Goal: Transaction & Acquisition: Download file/media

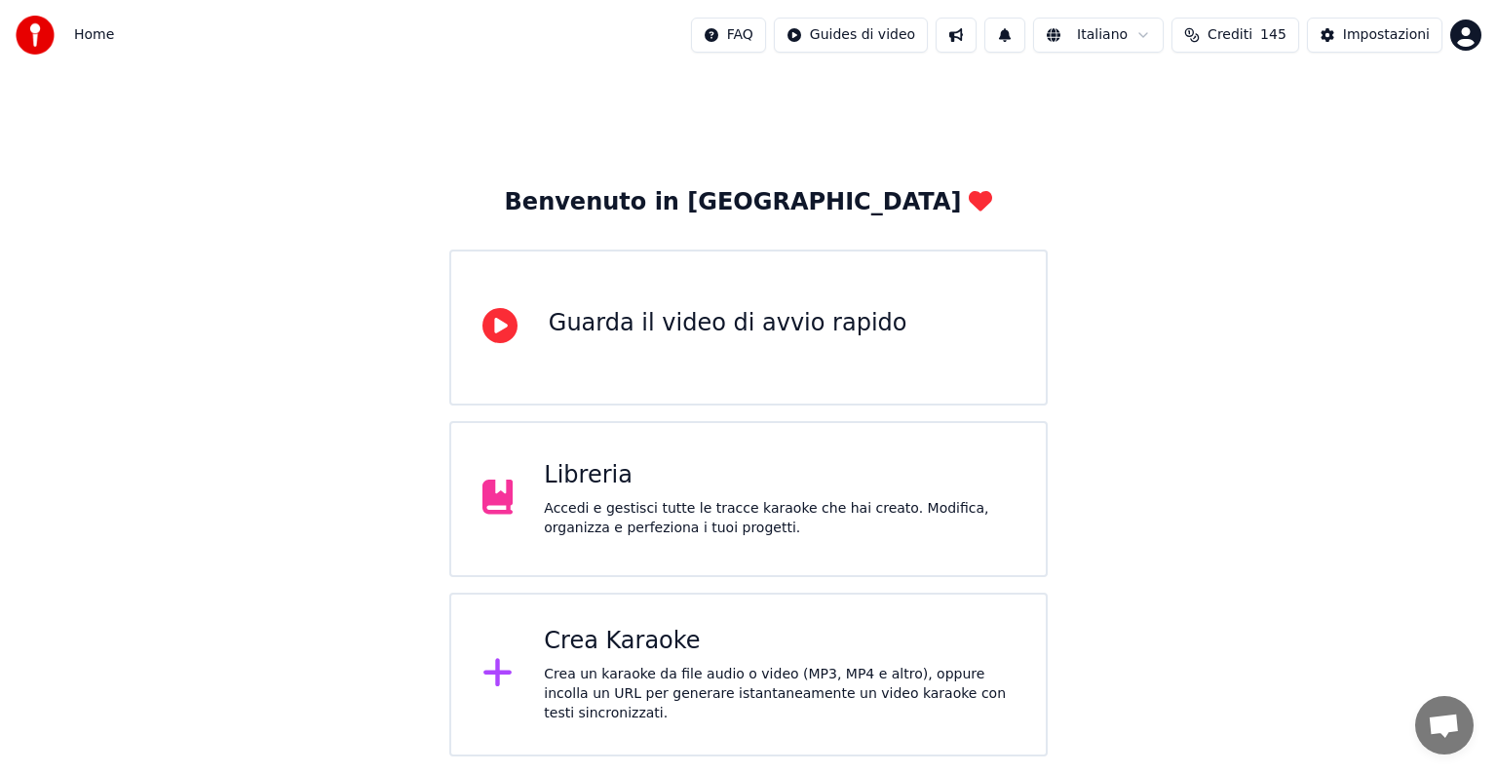
click at [748, 465] on div "Libreria" at bounding box center [779, 475] width 471 height 31
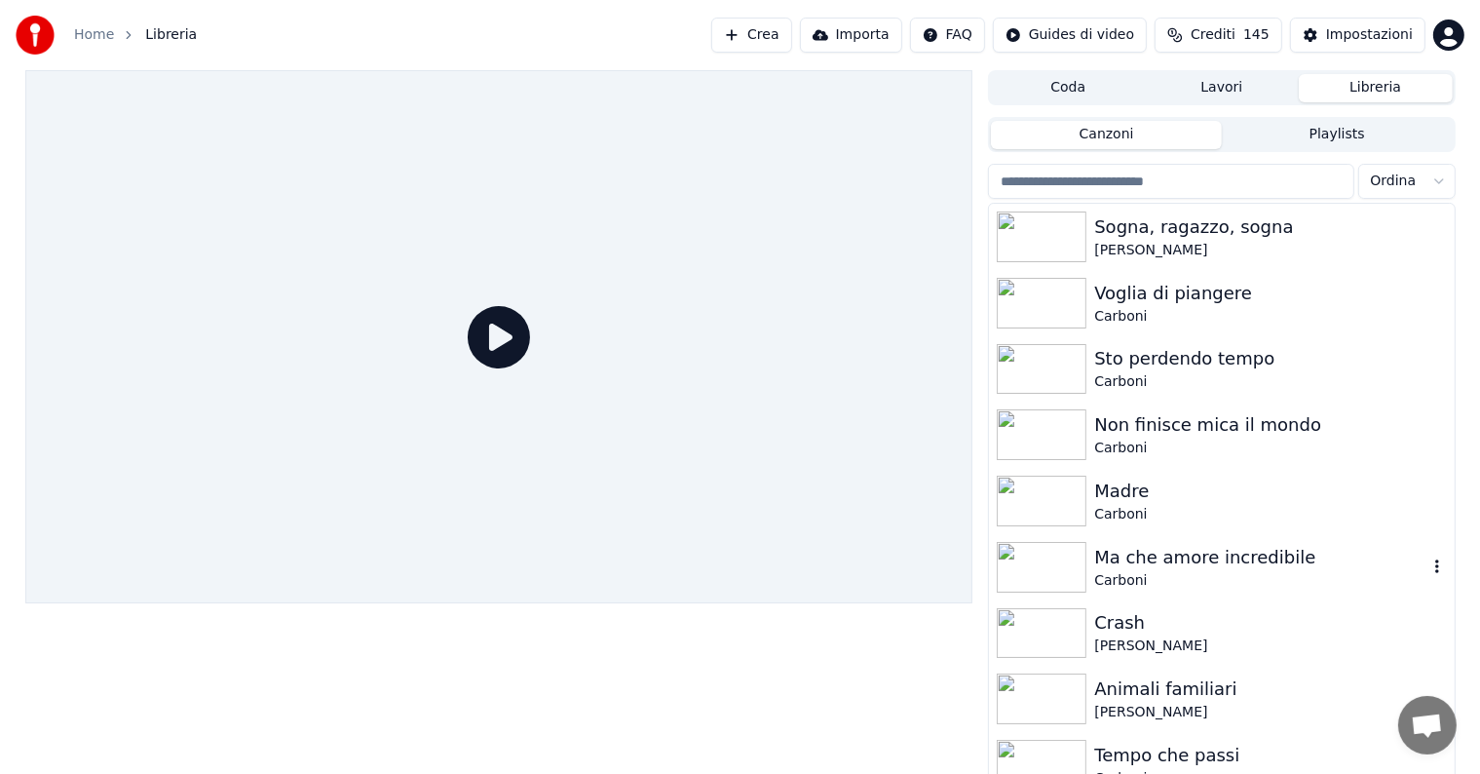
click at [1196, 563] on div "Ma che amore incredibile" at bounding box center [1260, 557] width 332 height 27
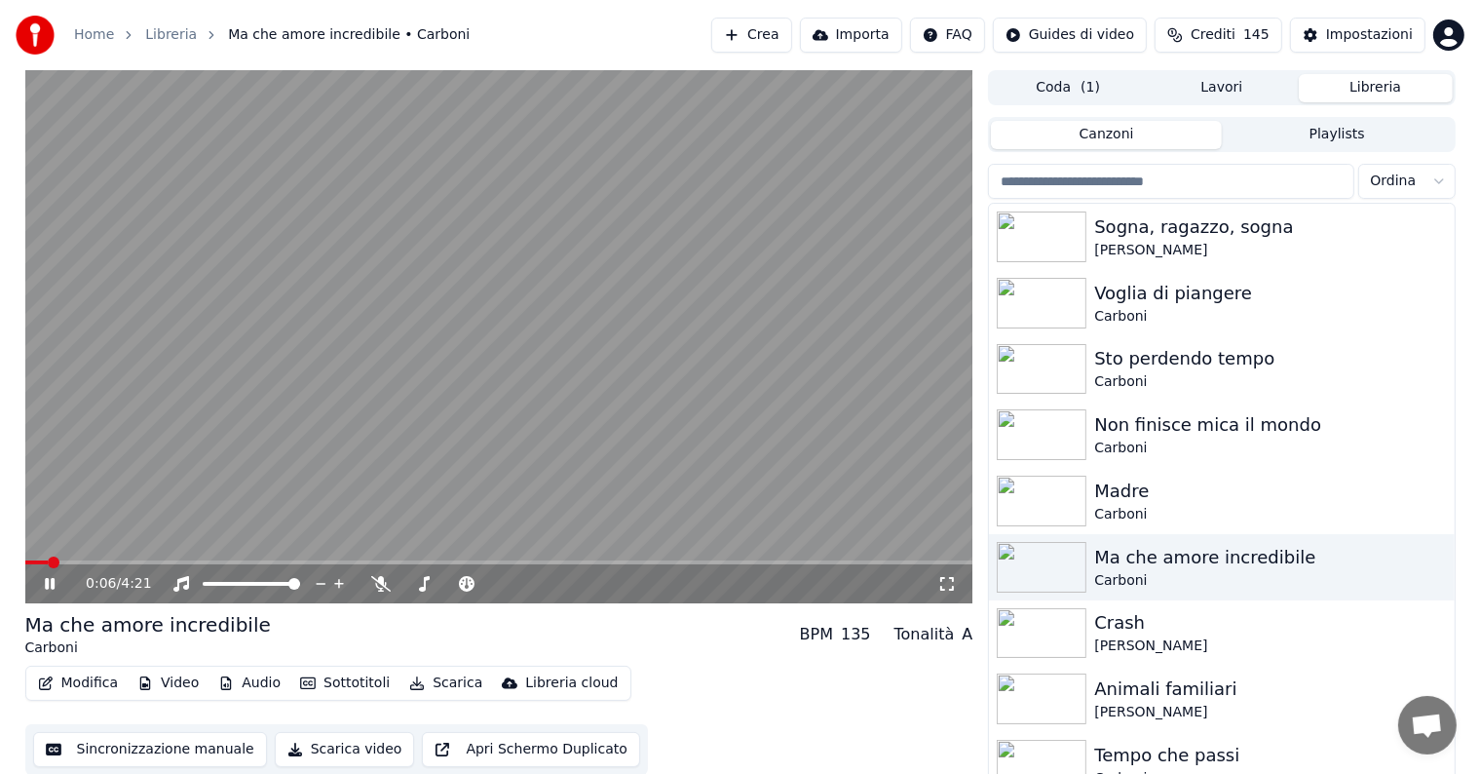
click at [243, 674] on button "Audio" at bounding box center [249, 682] width 78 height 27
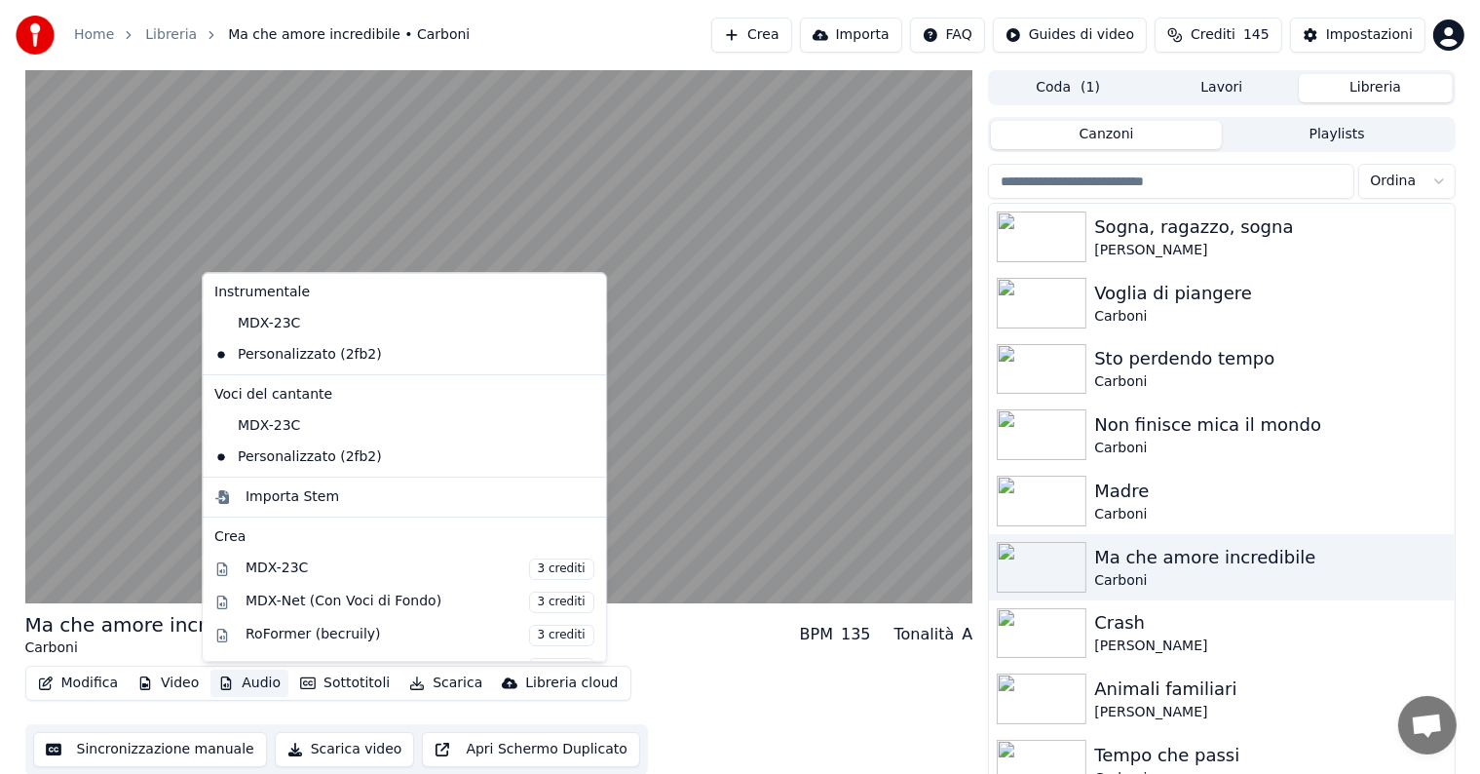
click at [246, 685] on button "Audio" at bounding box center [249, 682] width 78 height 27
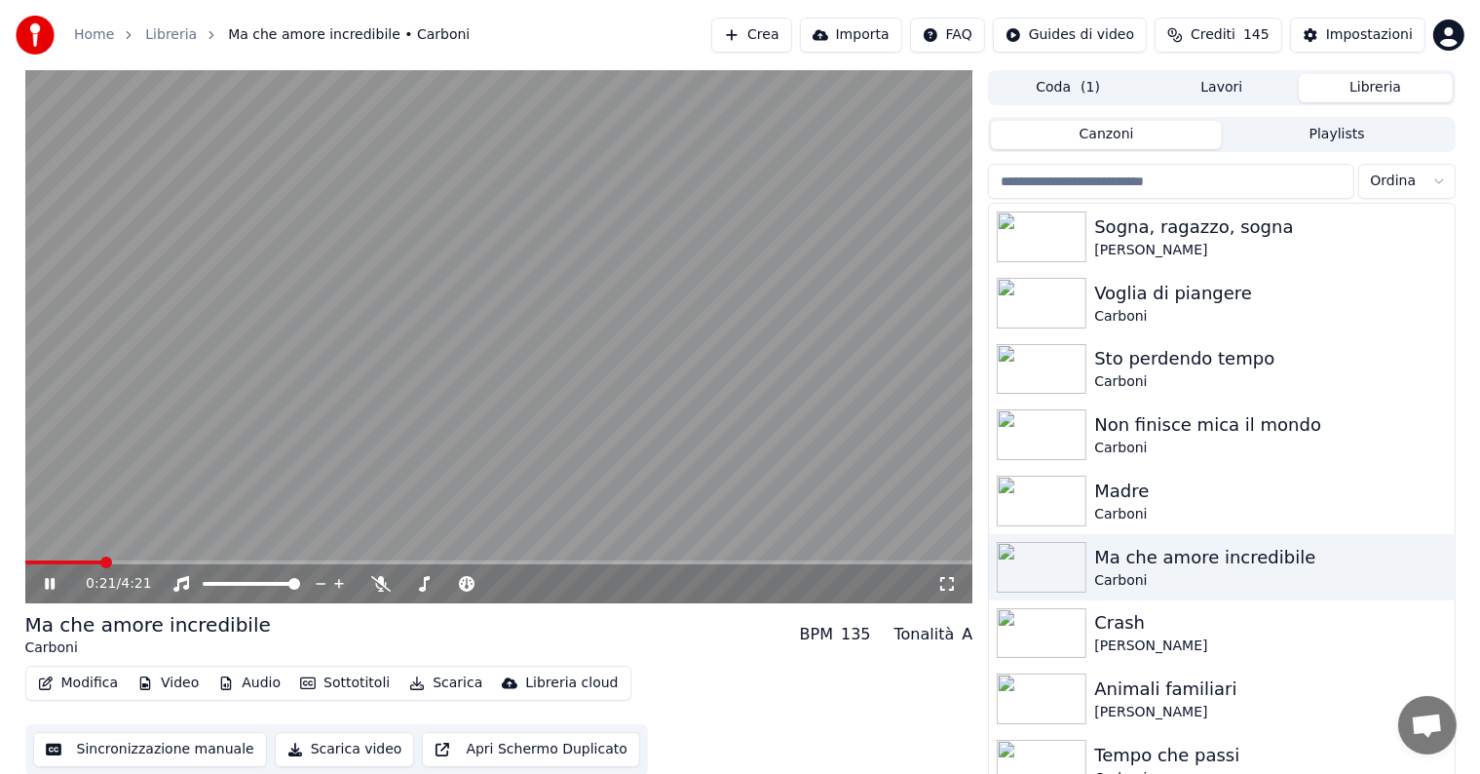
click at [51, 581] on icon at bounding box center [50, 584] width 10 height 12
click at [82, 686] on button "Modifica" at bounding box center [78, 682] width 96 height 27
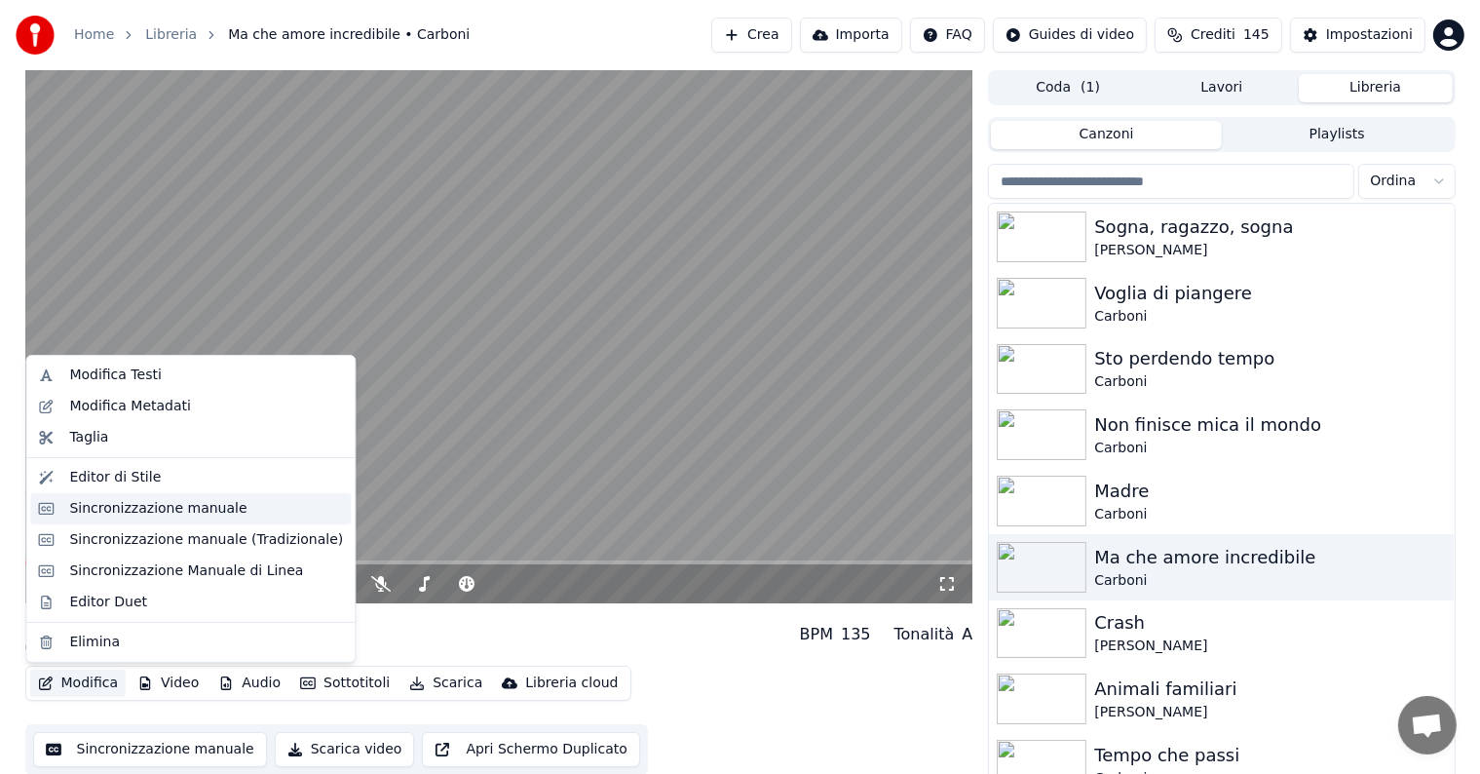
click at [110, 514] on div "Sincronizzazione manuale" at bounding box center [157, 508] width 177 height 19
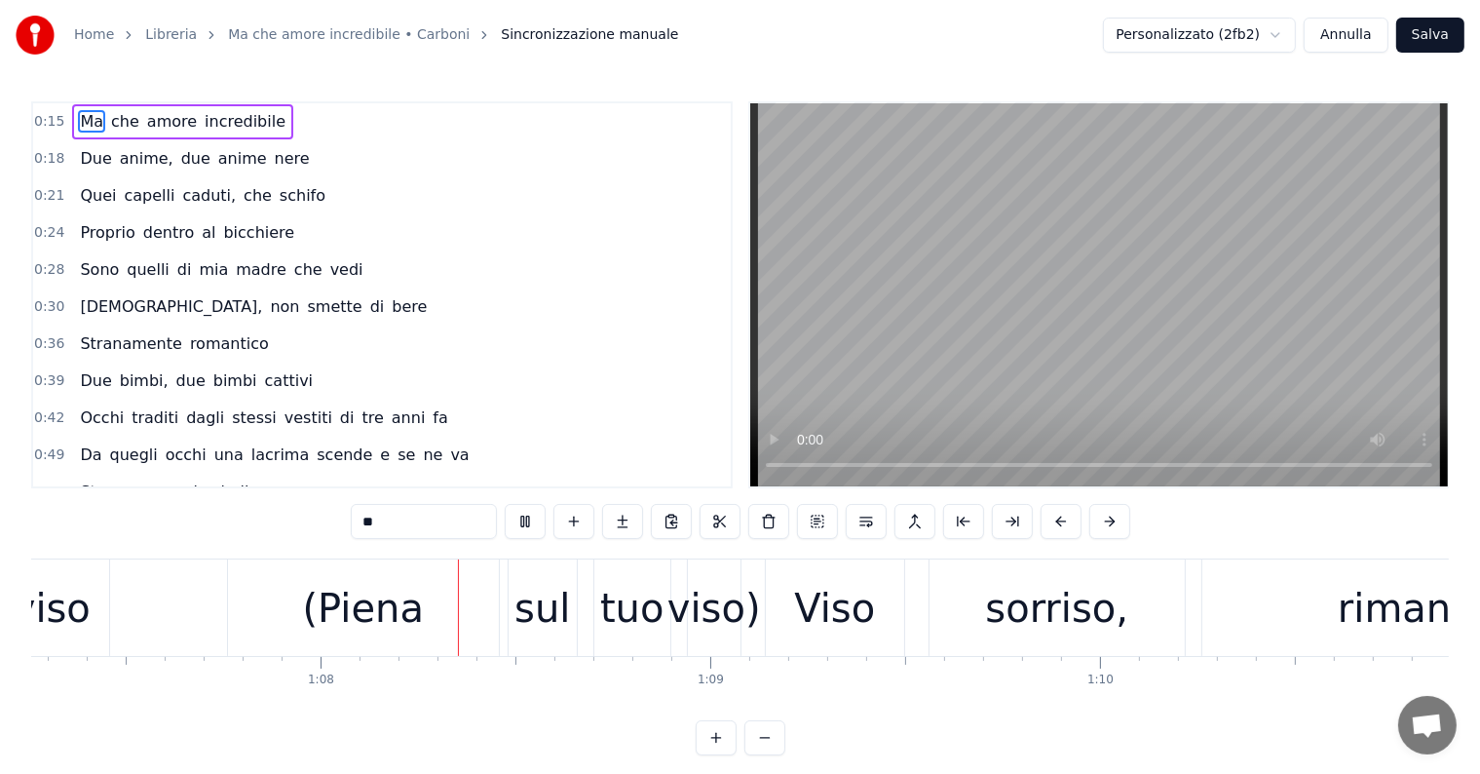
scroll to position [0, 26283]
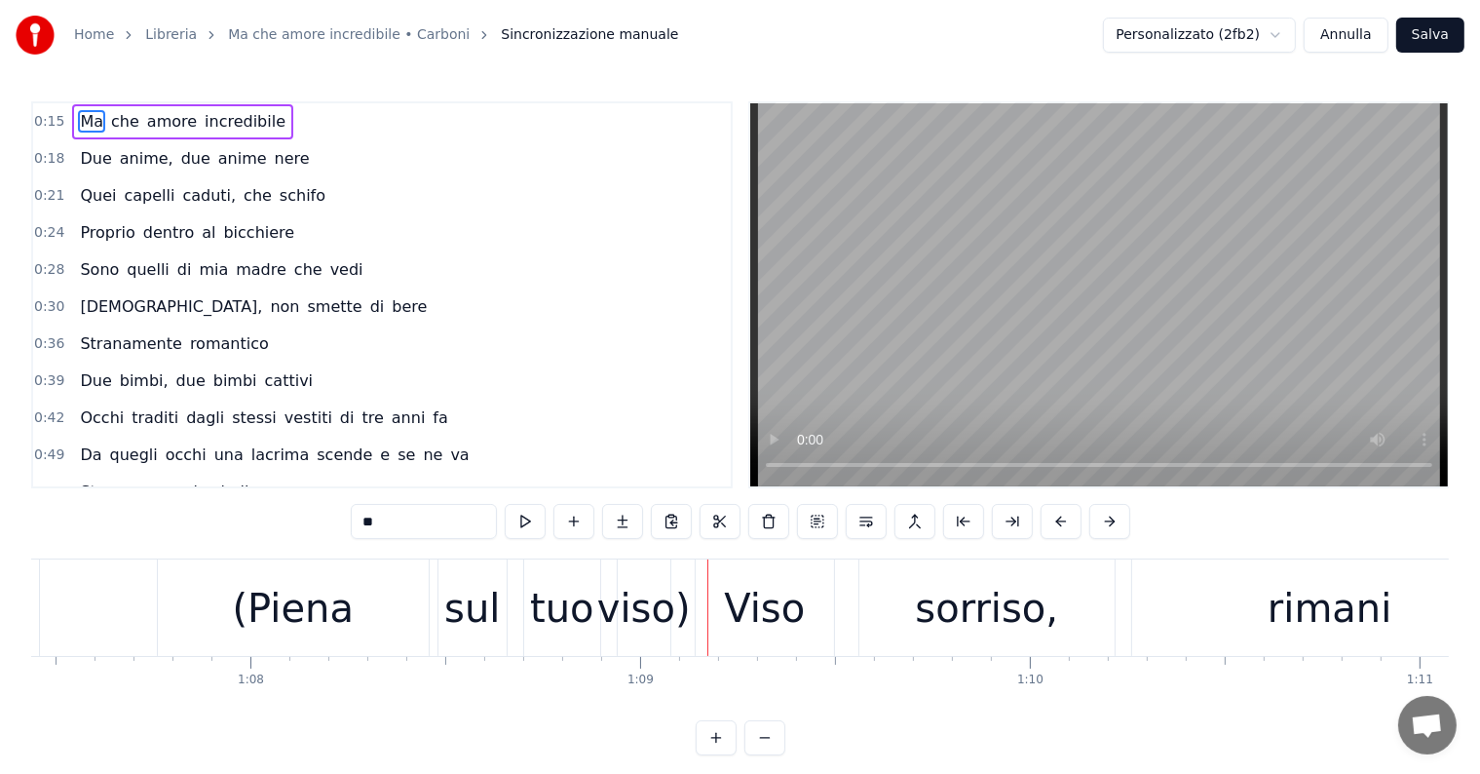
click at [1364, 33] on button "Annulla" at bounding box center [1346, 35] width 85 height 35
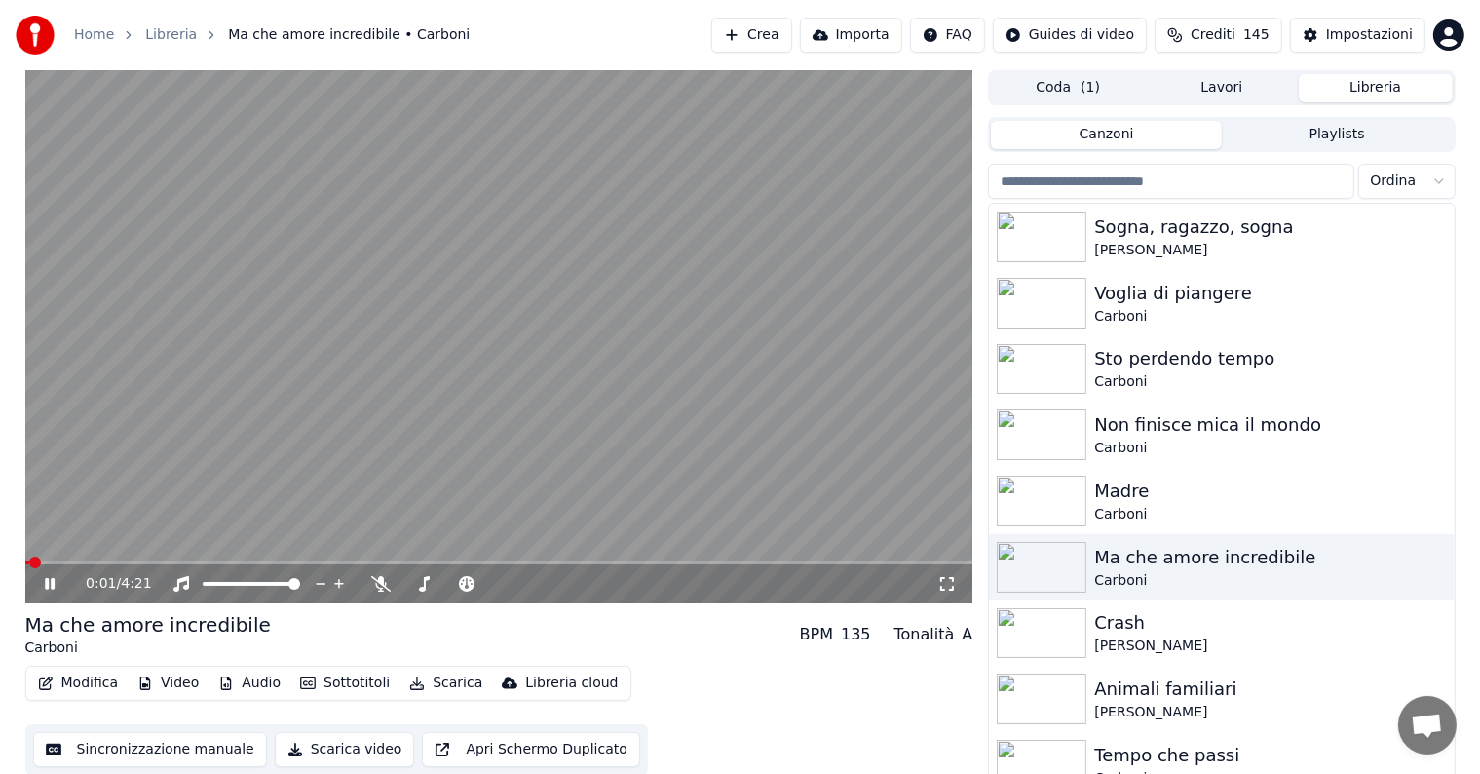
click at [47, 585] on icon at bounding box center [50, 584] width 10 height 12
click at [253, 683] on button "Audio" at bounding box center [249, 682] width 78 height 27
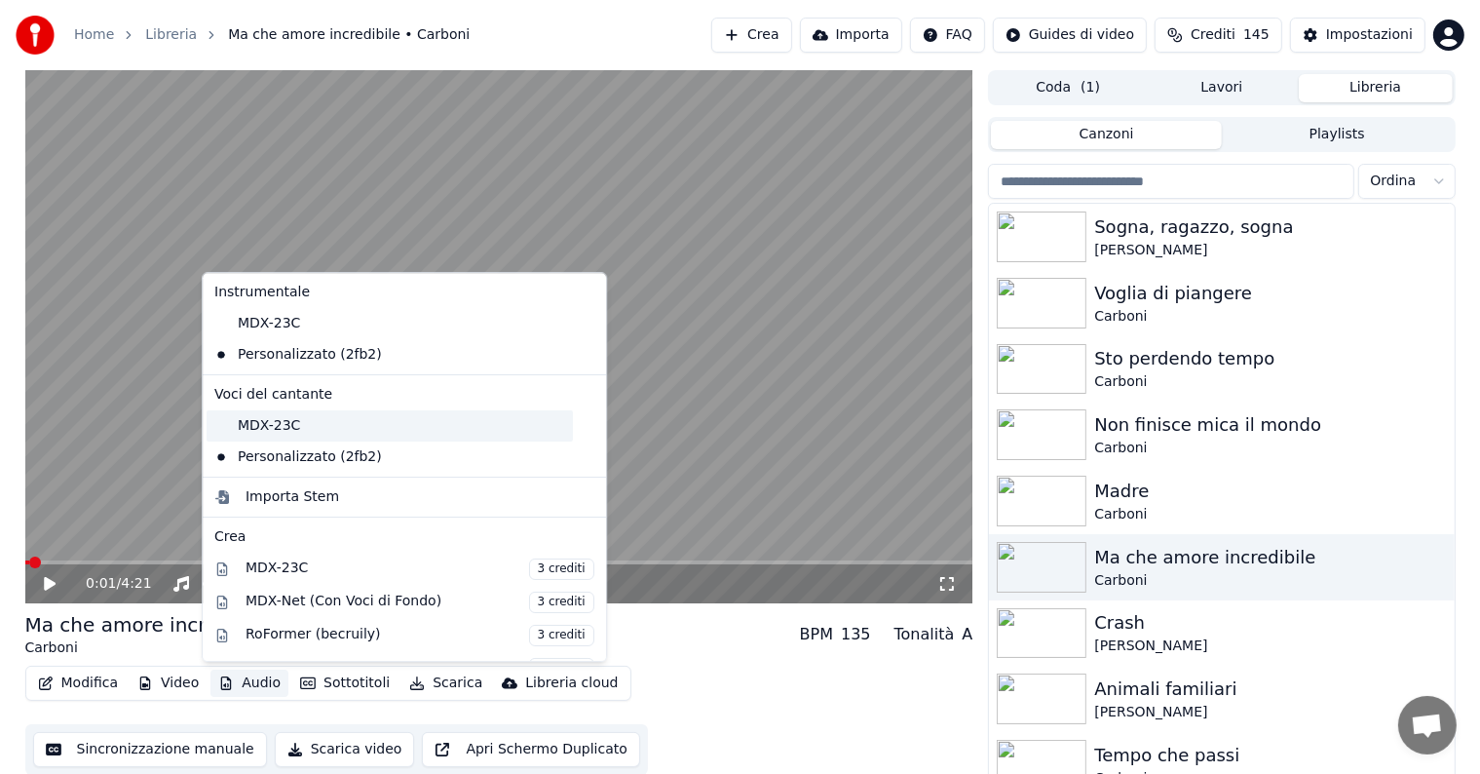
click at [311, 426] on div "MDX-23C" at bounding box center [390, 425] width 366 height 31
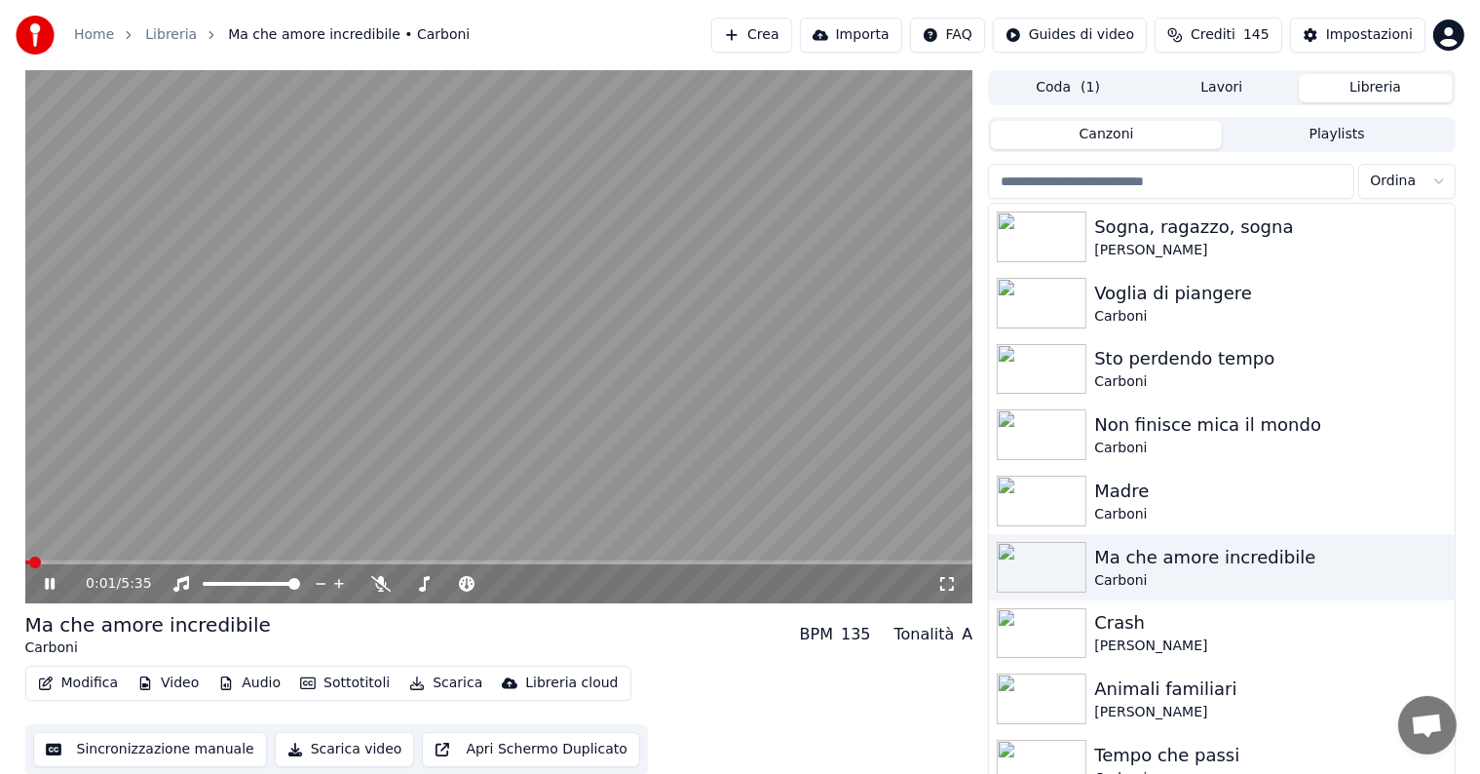
click at [45, 581] on icon at bounding box center [50, 584] width 10 height 12
click at [47, 583] on icon at bounding box center [50, 584] width 12 height 14
click at [317, 563] on span at bounding box center [499, 562] width 948 height 4
click at [249, 564] on span at bounding box center [173, 562] width 297 height 4
click at [49, 587] on icon at bounding box center [64, 584] width 46 height 16
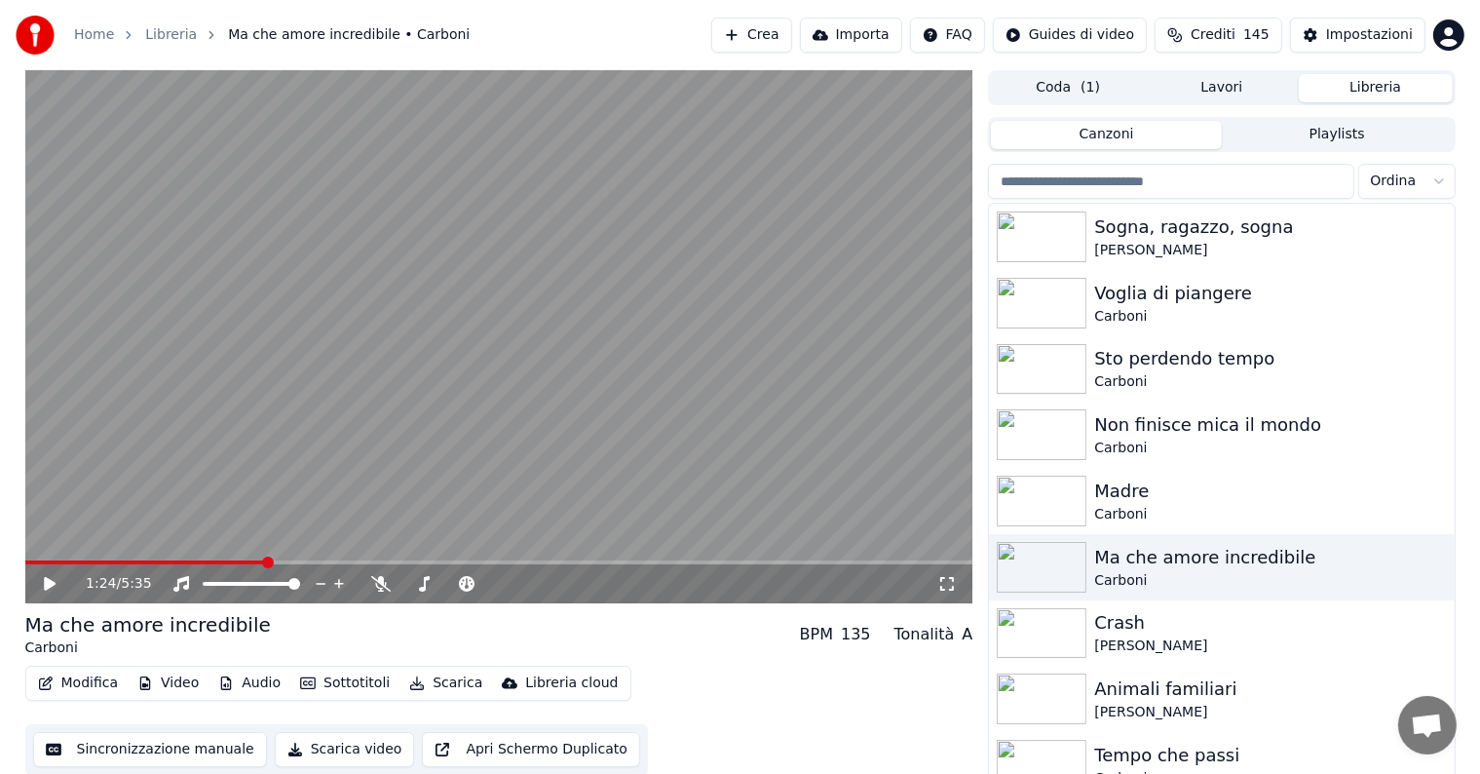
click at [258, 678] on button "Audio" at bounding box center [249, 682] width 78 height 27
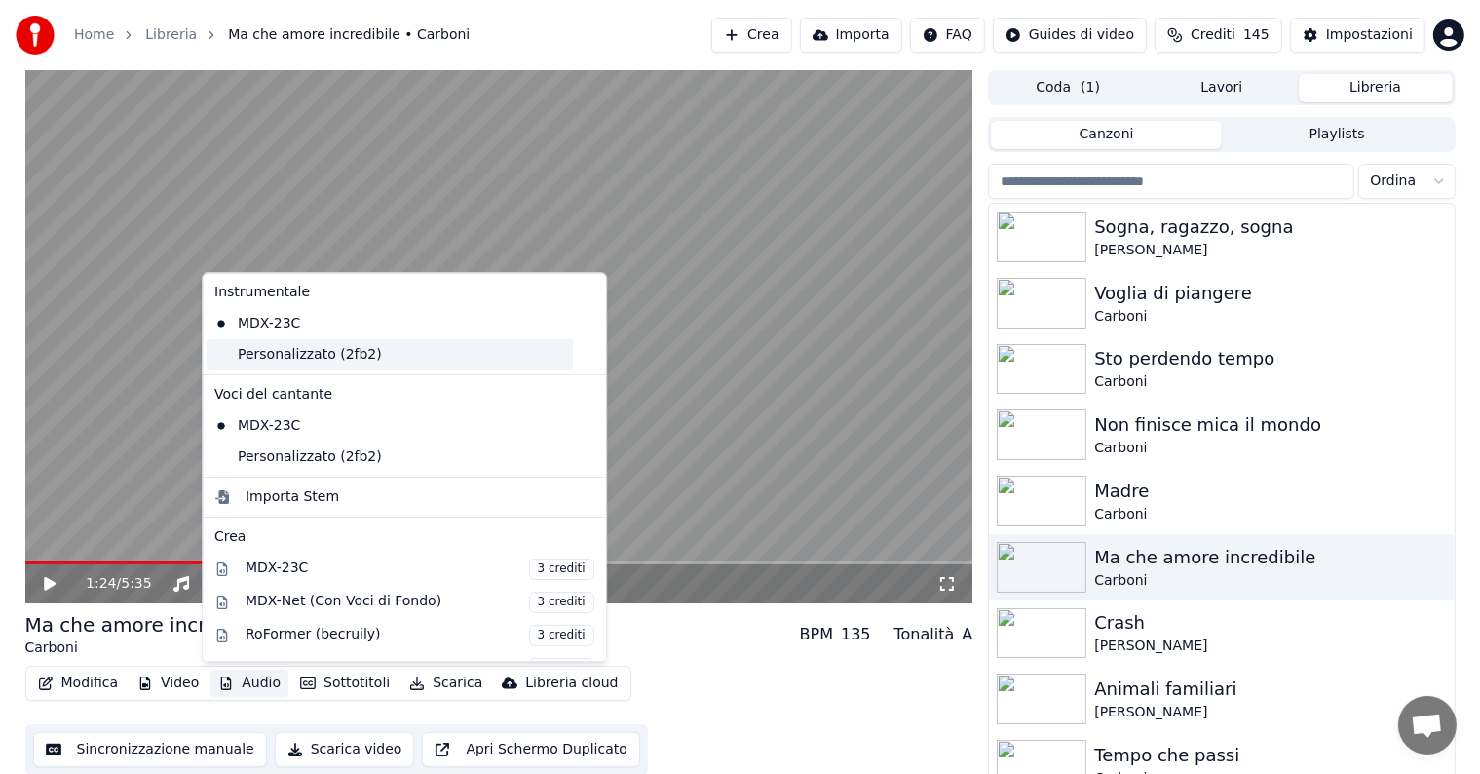
click at [295, 362] on div "Personalizzato (2fb2)" at bounding box center [390, 354] width 366 height 31
click at [247, 685] on button "Audio" at bounding box center [249, 682] width 78 height 27
click at [288, 320] on div "MDX-23C" at bounding box center [390, 323] width 366 height 31
click at [234, 678] on button "Audio" at bounding box center [249, 682] width 78 height 27
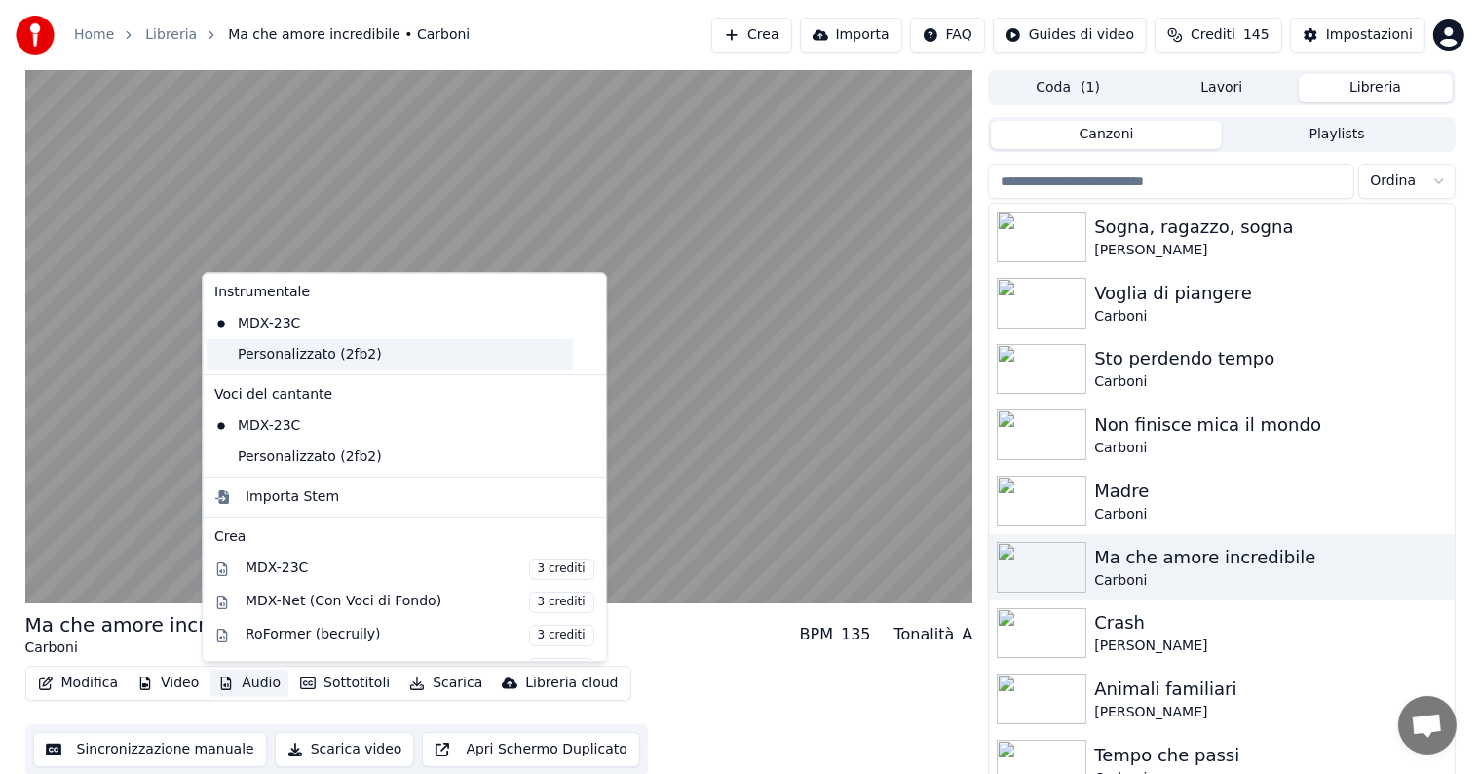
click at [275, 363] on div "Personalizzato (2fb2)" at bounding box center [390, 354] width 366 height 31
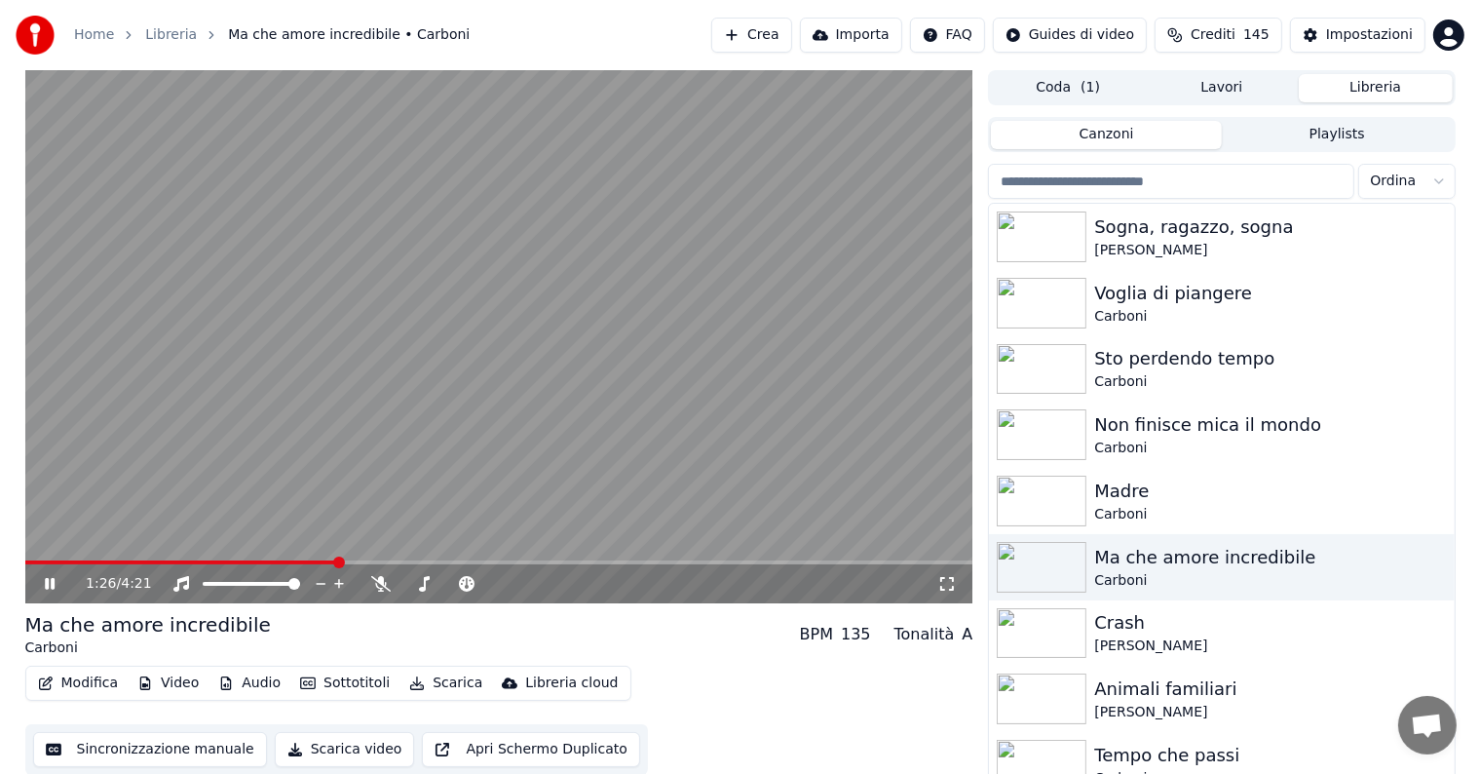
click at [262, 676] on button "Audio" at bounding box center [249, 682] width 78 height 27
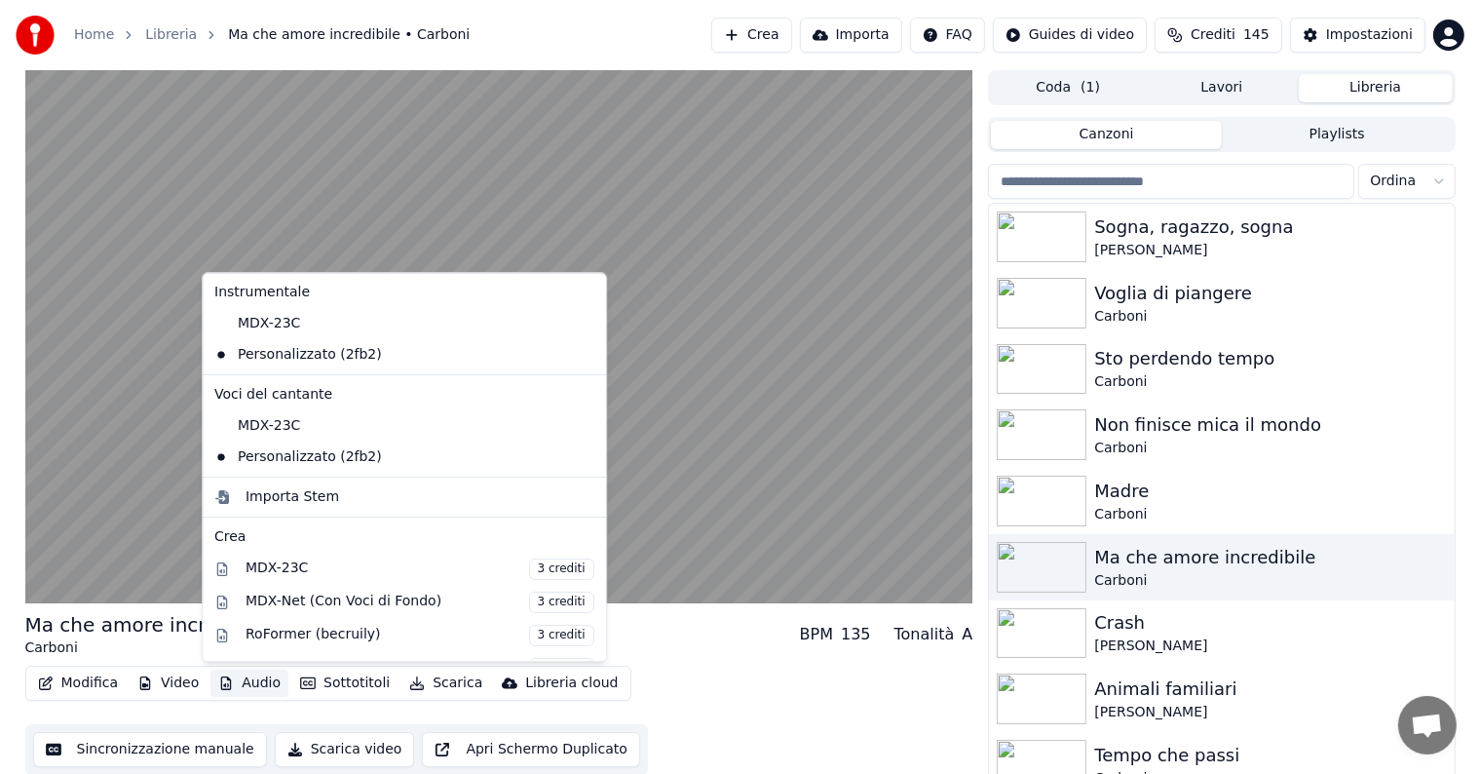
click at [722, 640] on div "Ma che amore incredibile Carboni BPM 135 Tonalità A" at bounding box center [499, 634] width 948 height 47
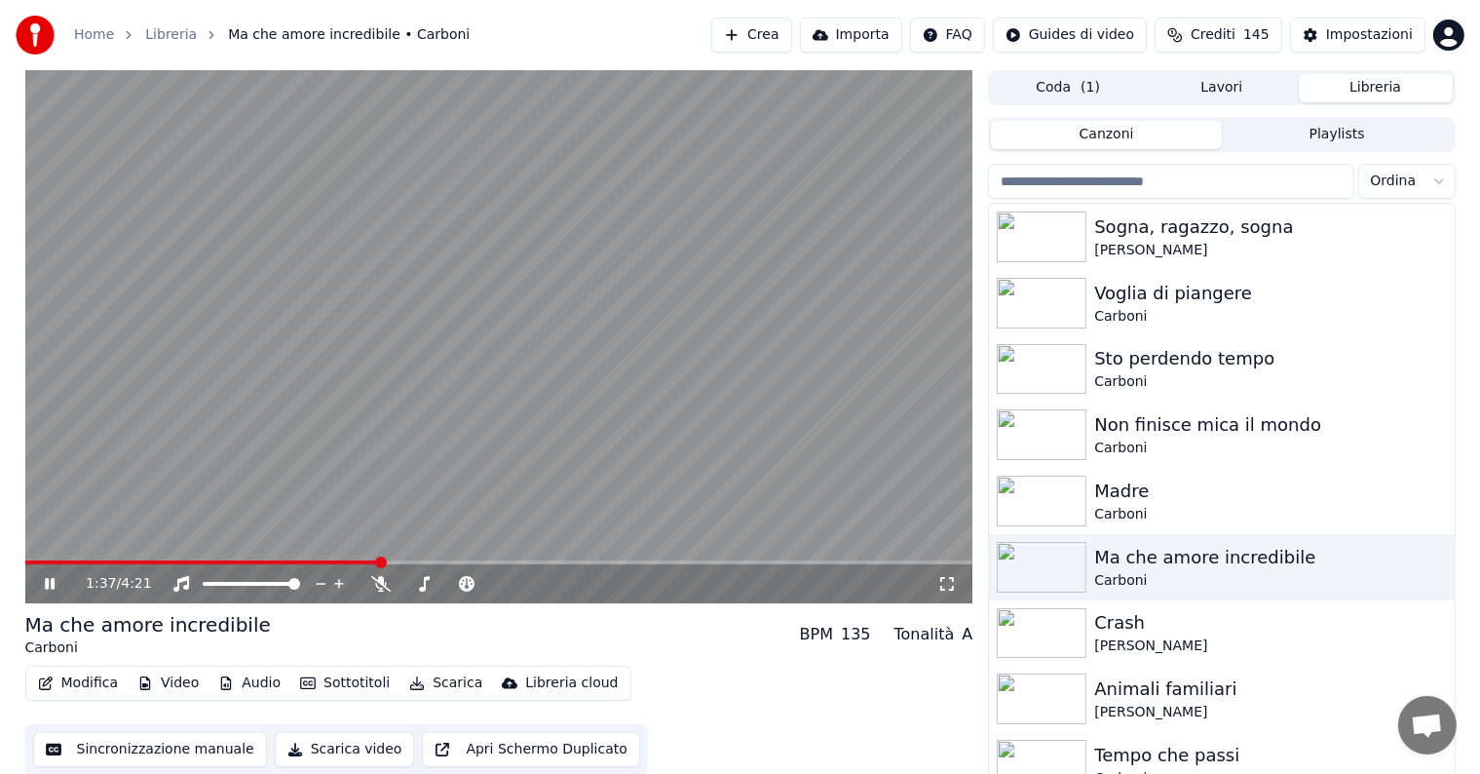
click at [304, 561] on span at bounding box center [202, 562] width 355 height 4
click at [284, 561] on span at bounding box center [166, 562] width 282 height 4
click at [241, 568] on div "1:11 / 4:21" at bounding box center [499, 583] width 948 height 39
click at [239, 563] on span at bounding box center [156, 562] width 263 height 4
click at [45, 589] on icon at bounding box center [50, 584] width 10 height 12
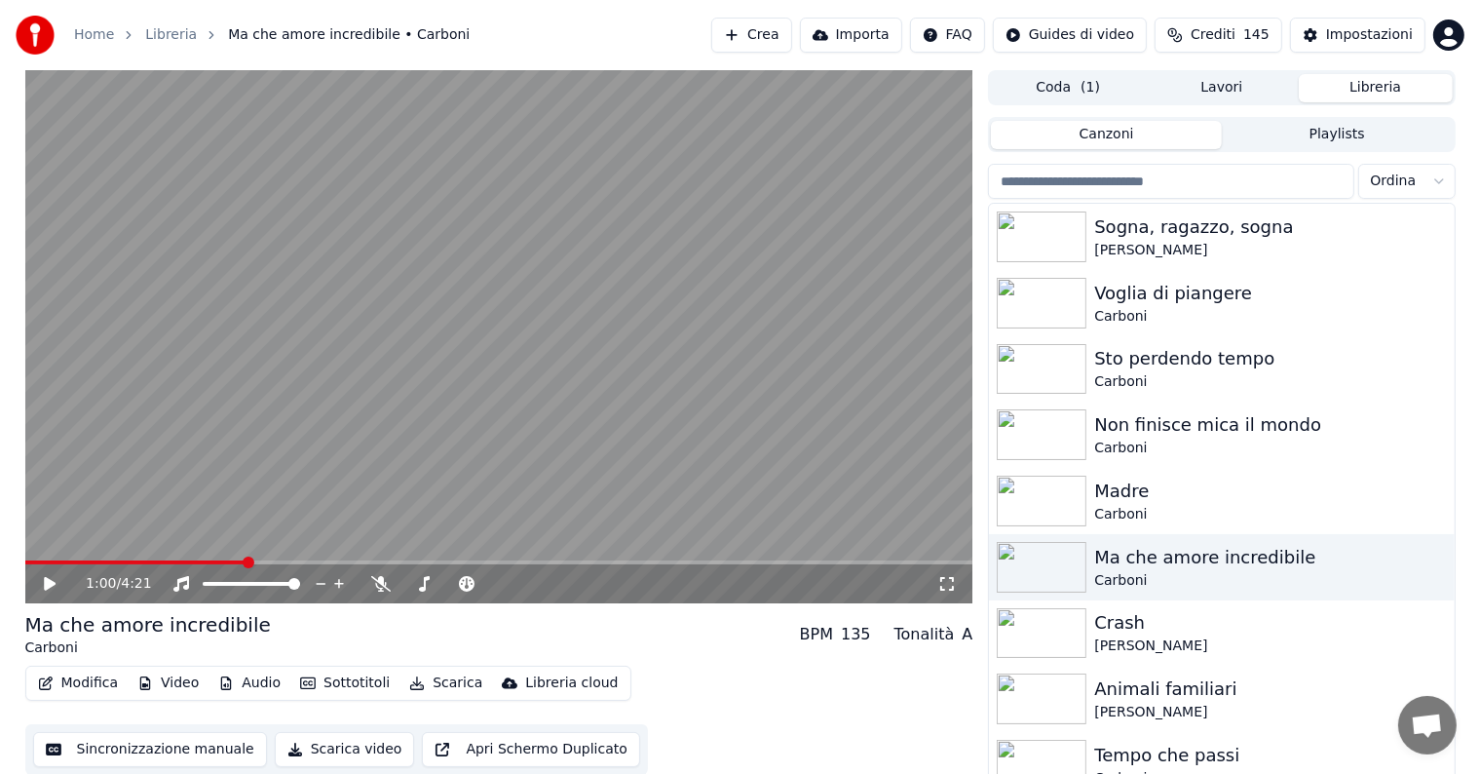
click at [235, 681] on button "Audio" at bounding box center [249, 682] width 78 height 27
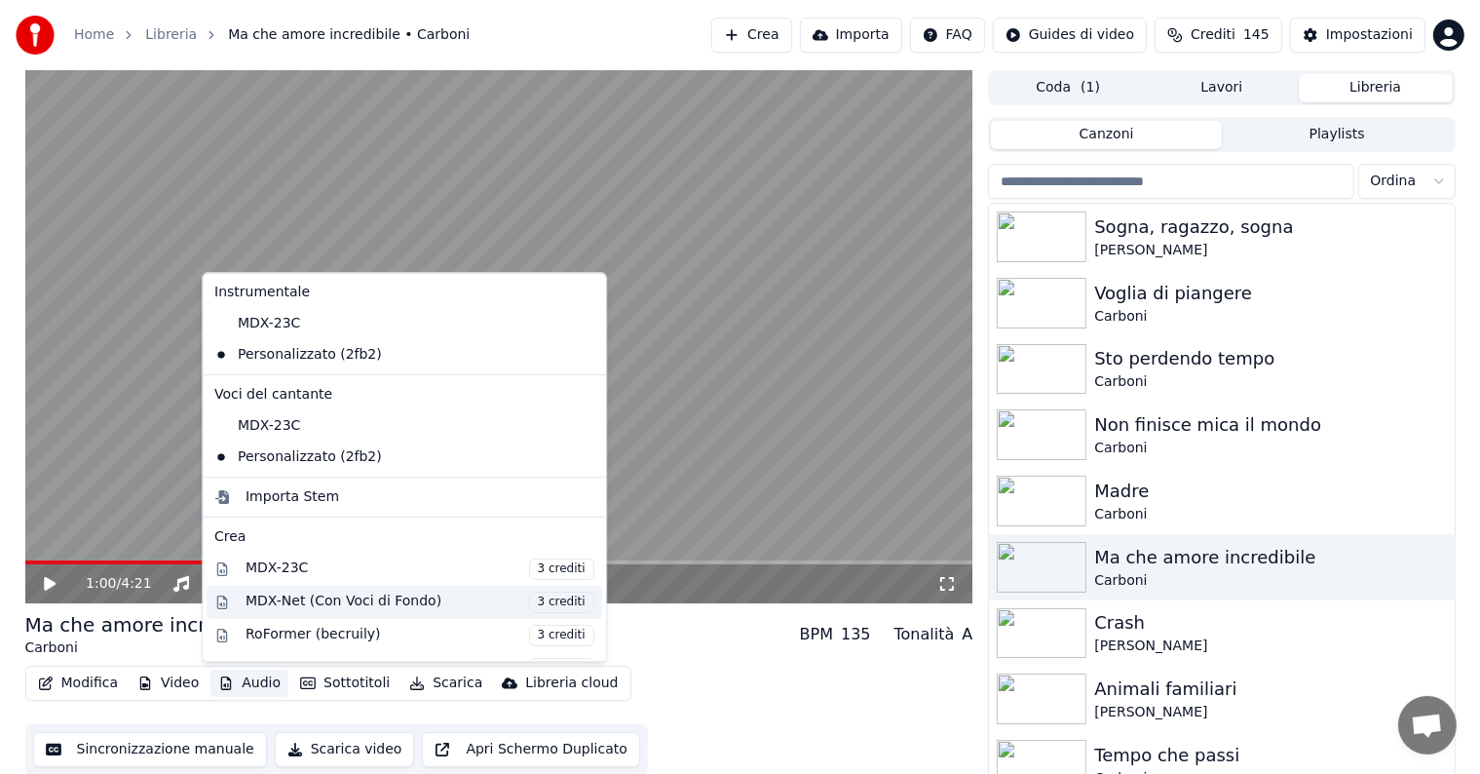
click at [351, 598] on div "MDX-Net (Con Voci di Fondo) 3 crediti" at bounding box center [420, 601] width 349 height 21
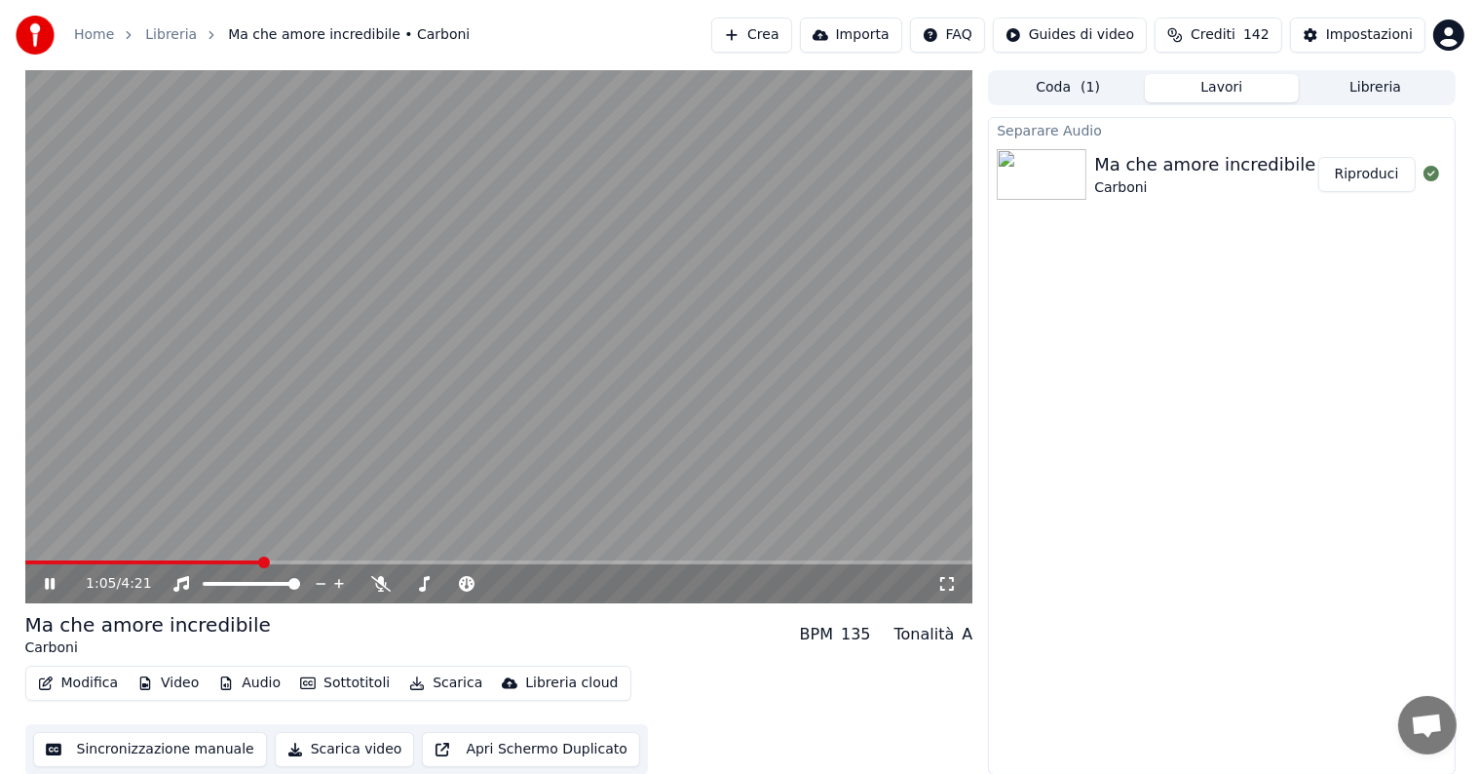
click at [47, 580] on icon at bounding box center [50, 584] width 10 height 12
click at [1360, 179] on button "Riproduci" at bounding box center [1366, 174] width 97 height 35
click at [51, 581] on icon at bounding box center [50, 584] width 10 height 12
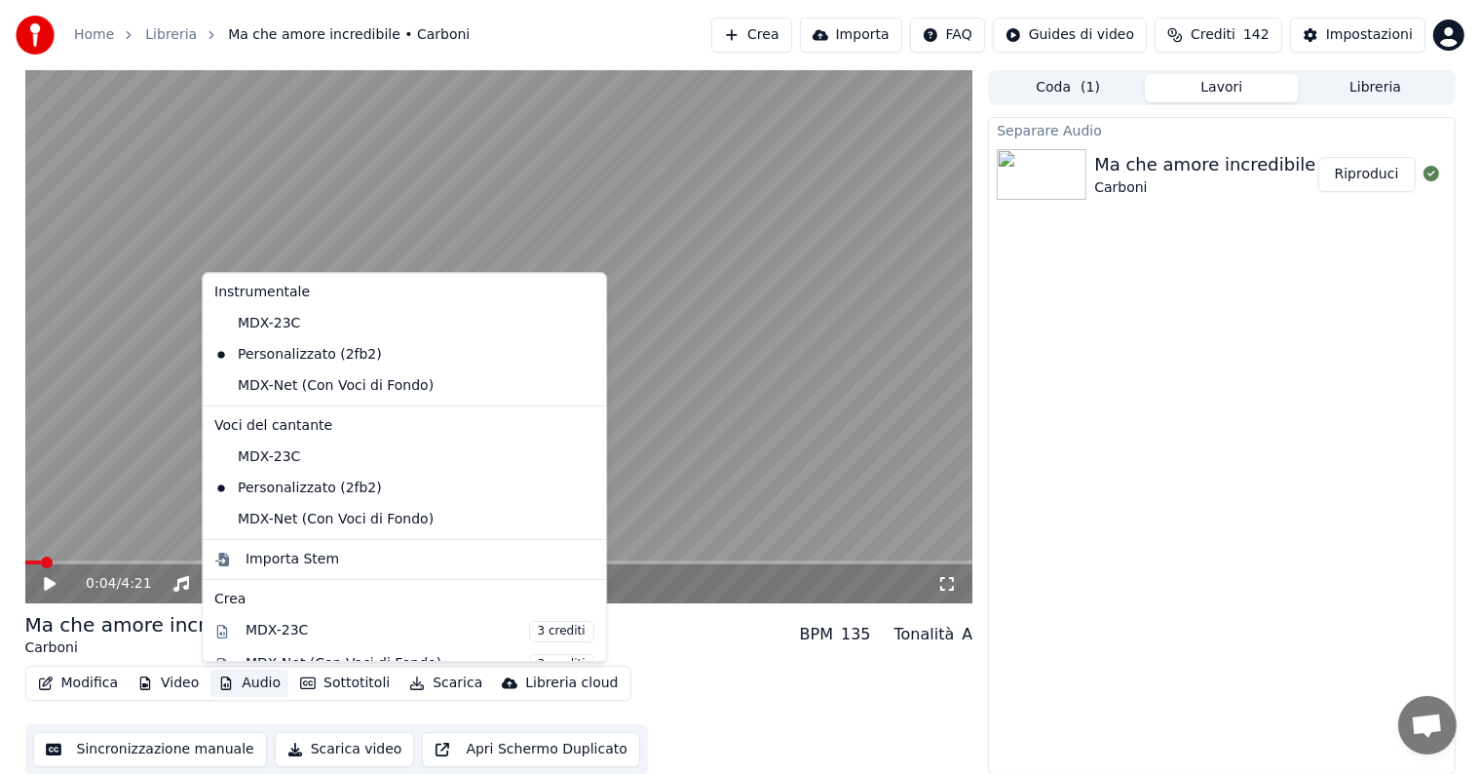
click at [253, 676] on button "Audio" at bounding box center [249, 682] width 78 height 27
click at [261, 382] on div "MDX-Net (Con Voci di Fondo)" at bounding box center [390, 385] width 366 height 31
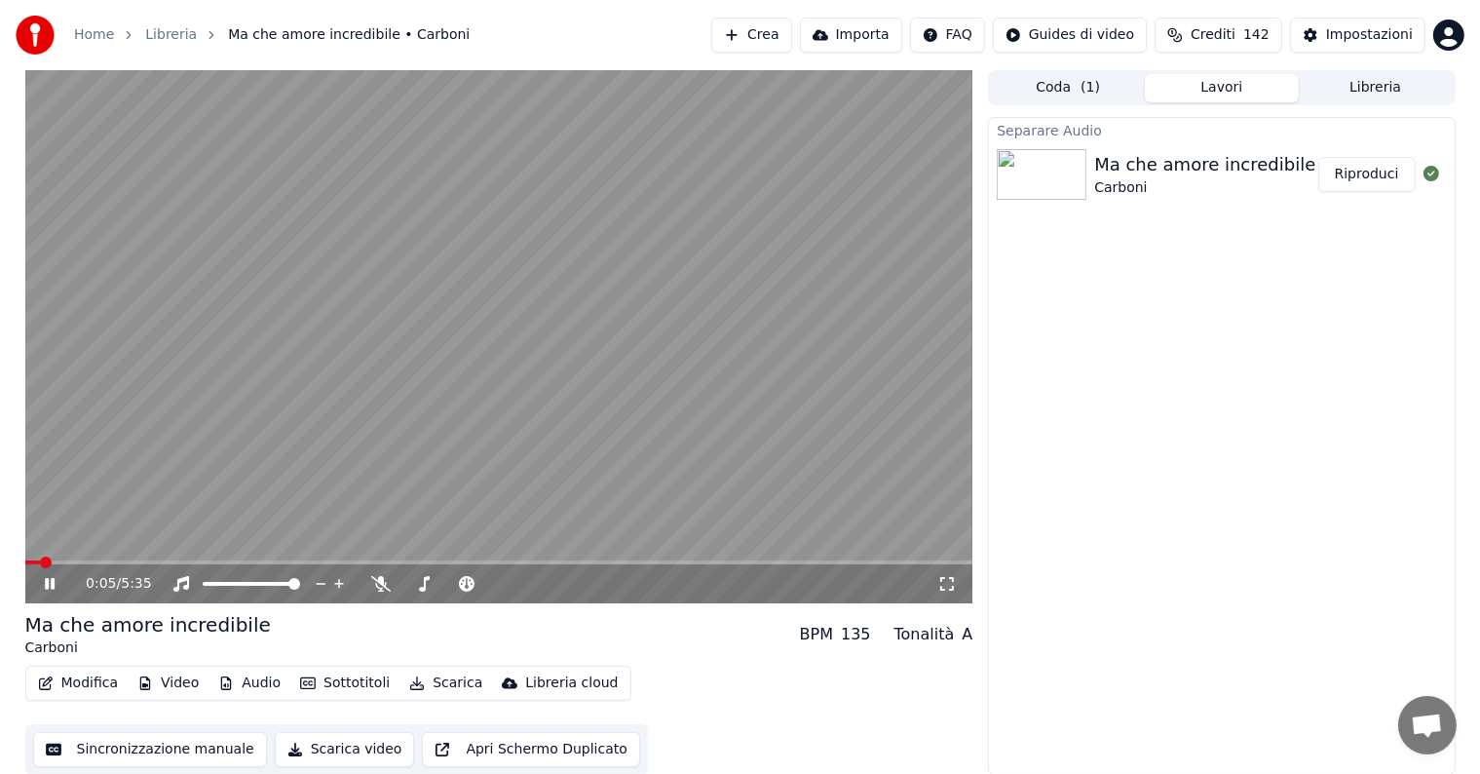
click at [47, 585] on icon at bounding box center [50, 584] width 10 height 12
click at [242, 682] on button "Audio" at bounding box center [249, 682] width 78 height 27
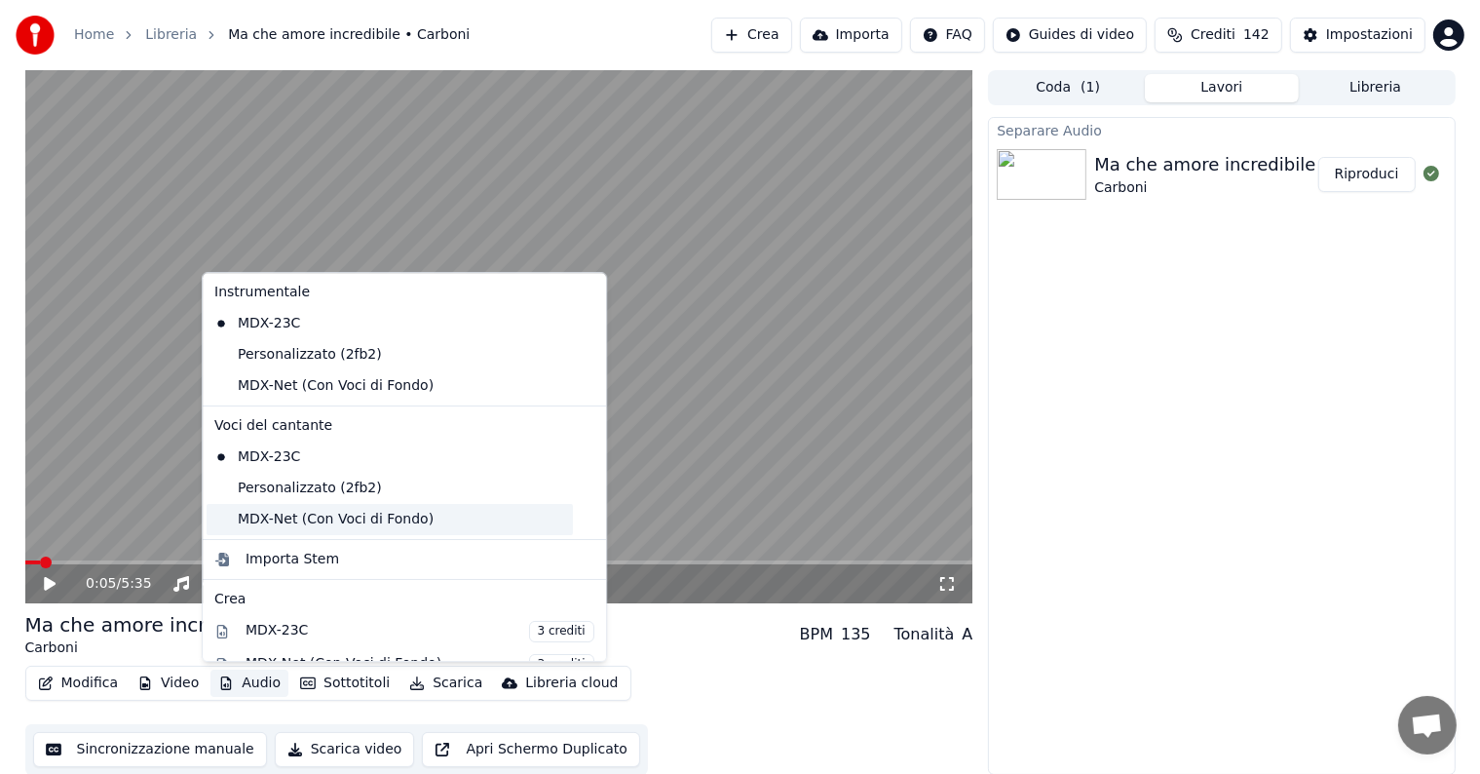
click at [246, 516] on div "MDX-Net (Con Voci di Fondo)" at bounding box center [390, 519] width 366 height 31
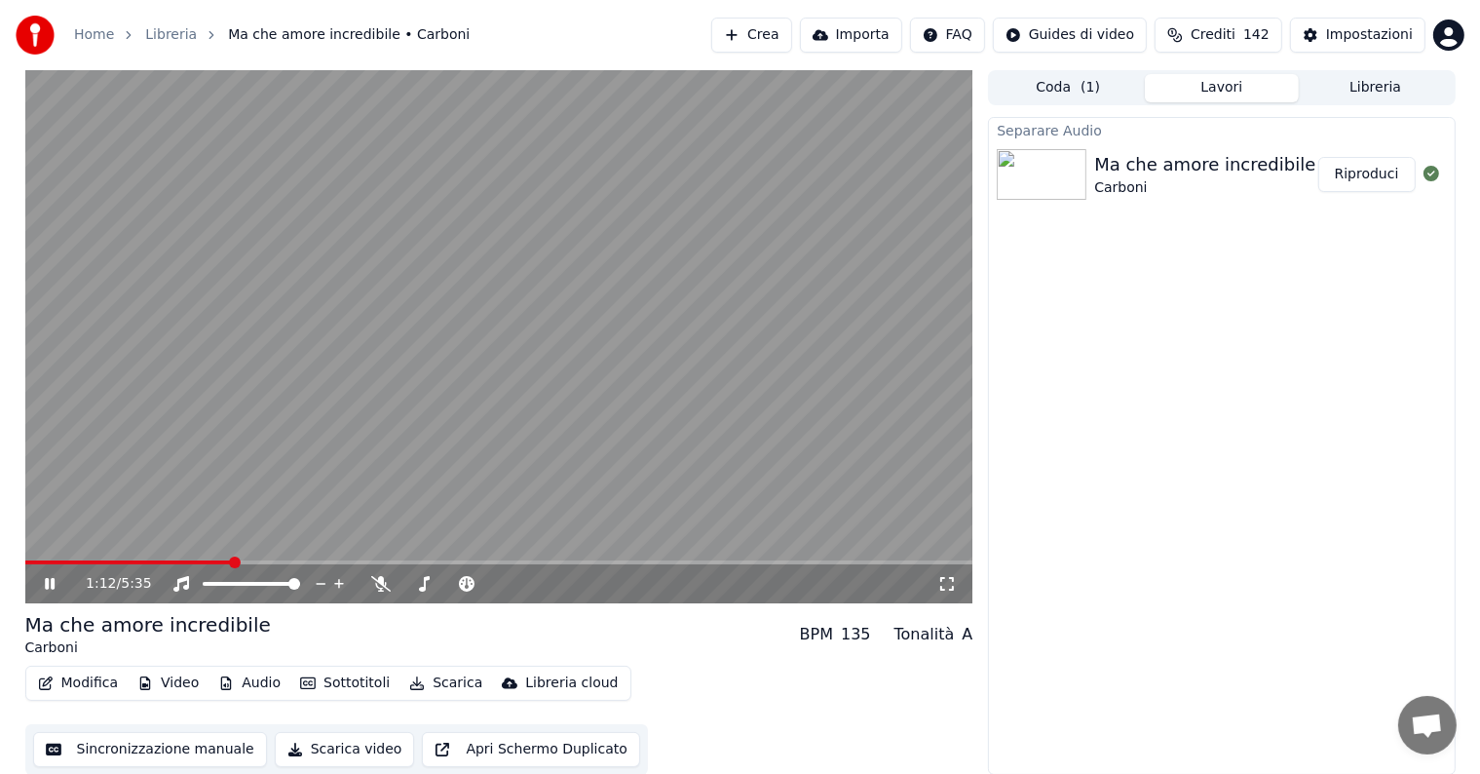
click at [44, 581] on icon at bounding box center [64, 584] width 46 height 16
click at [238, 686] on button "Audio" at bounding box center [249, 682] width 78 height 27
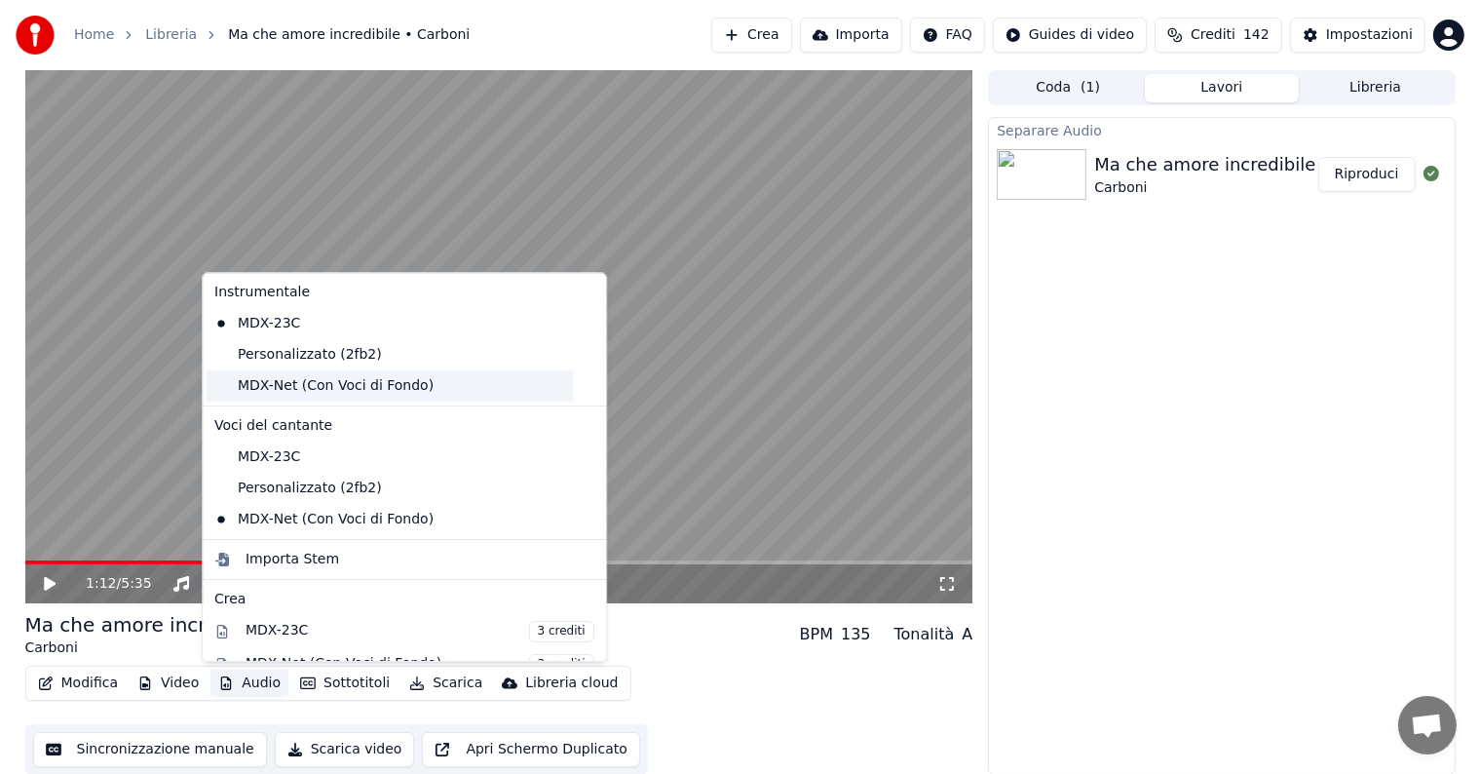
click at [283, 383] on div "MDX-Net (Con Voci di Fondo)" at bounding box center [390, 385] width 366 height 31
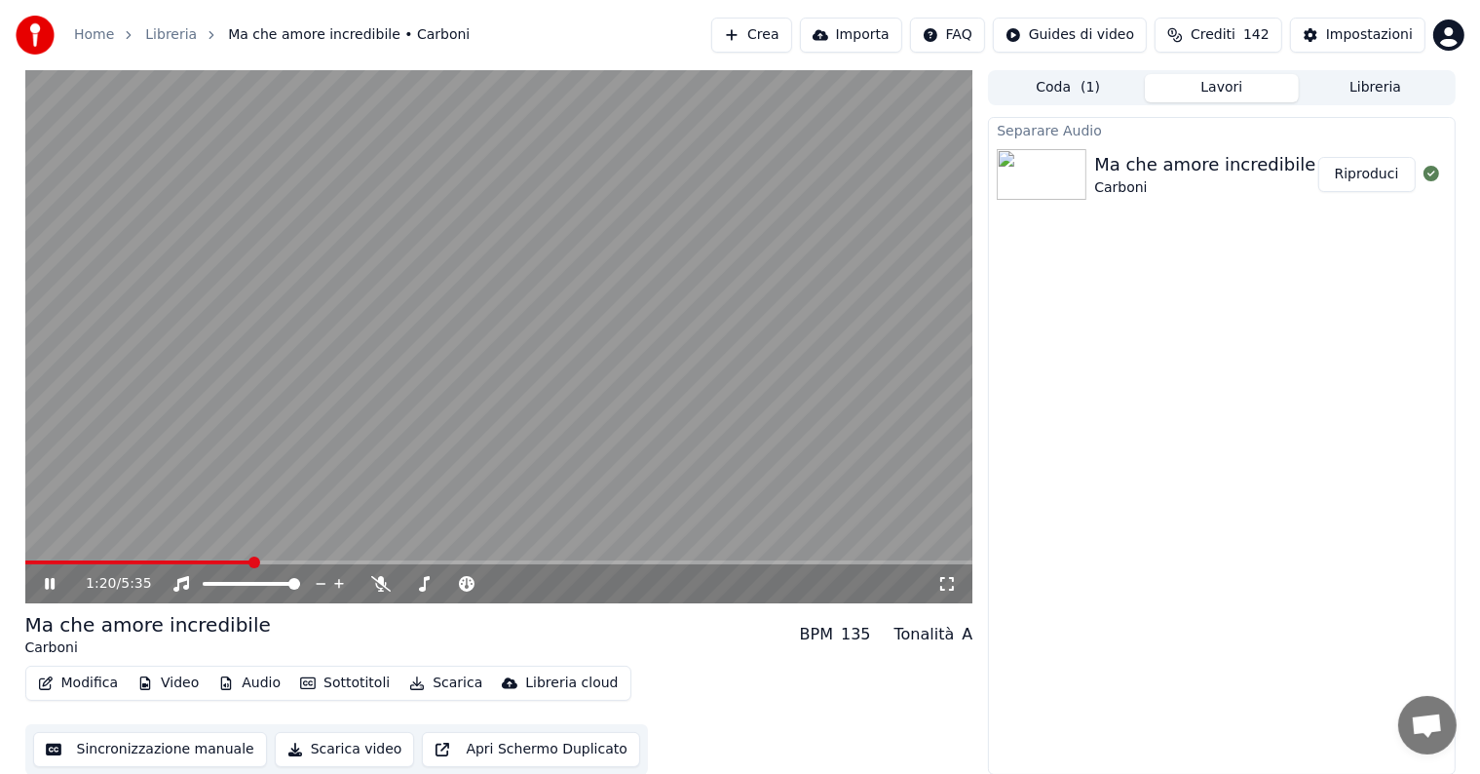
click at [253, 678] on button "Audio" at bounding box center [249, 682] width 78 height 27
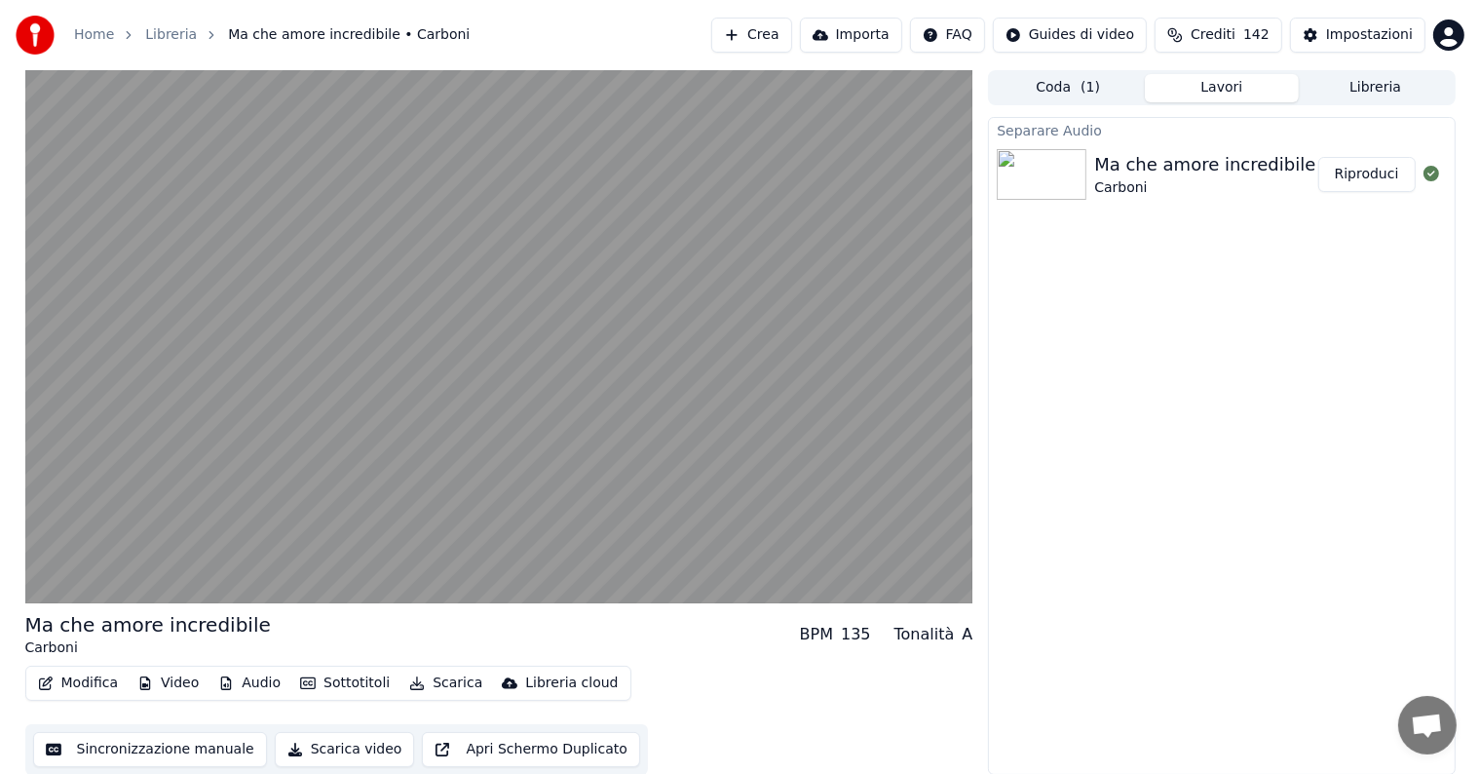
click at [724, 652] on div "Ma che amore incredibile Carboni BPM 135 Tonalità A" at bounding box center [499, 634] width 948 height 47
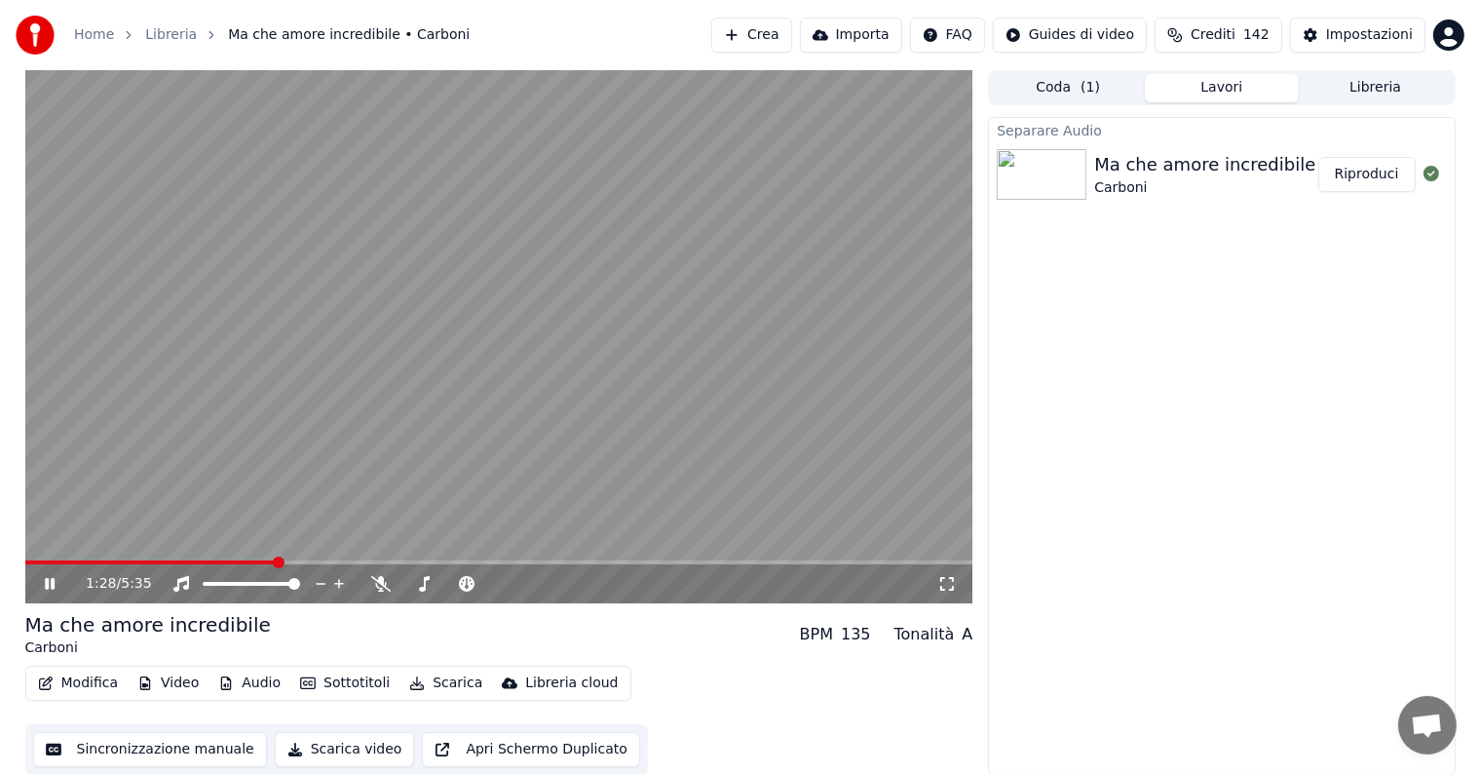
click at [41, 579] on icon at bounding box center [64, 584] width 46 height 16
click at [437, 674] on button "Scarica" at bounding box center [445, 682] width 89 height 27
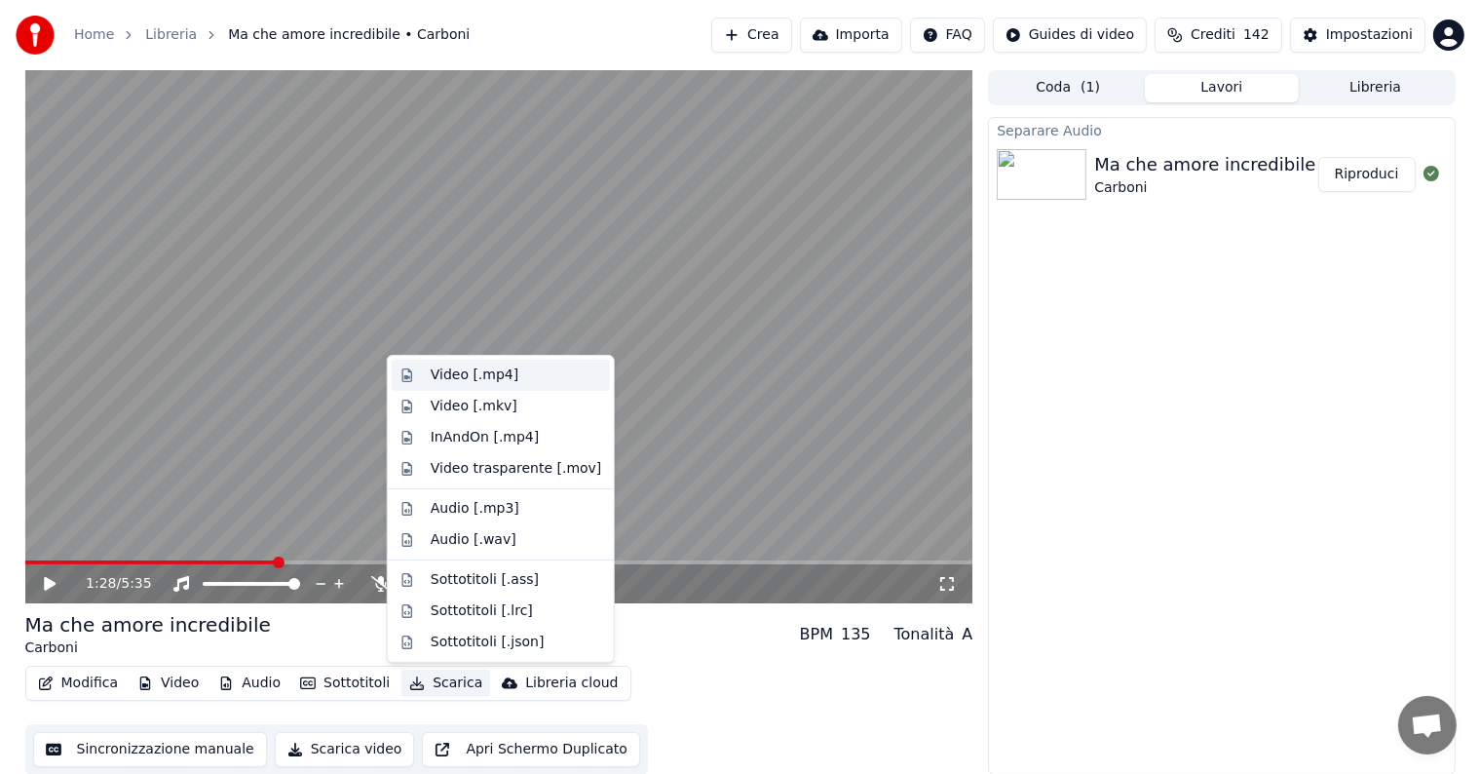
click at [471, 378] on div "Video [.mp4]" at bounding box center [475, 374] width 88 height 19
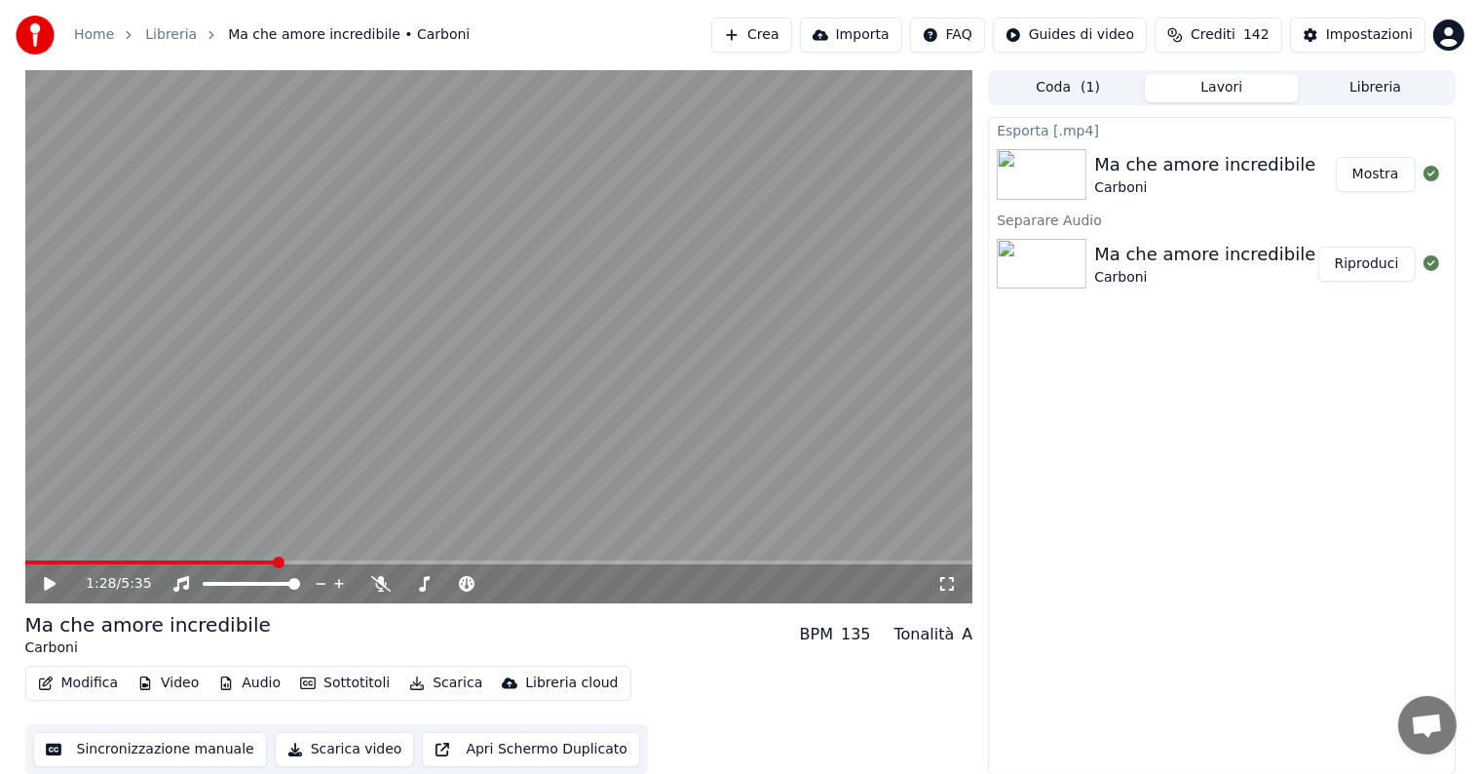
click at [1395, 178] on button "Mostra" at bounding box center [1376, 174] width 80 height 35
